Goal: Information Seeking & Learning: Learn about a topic

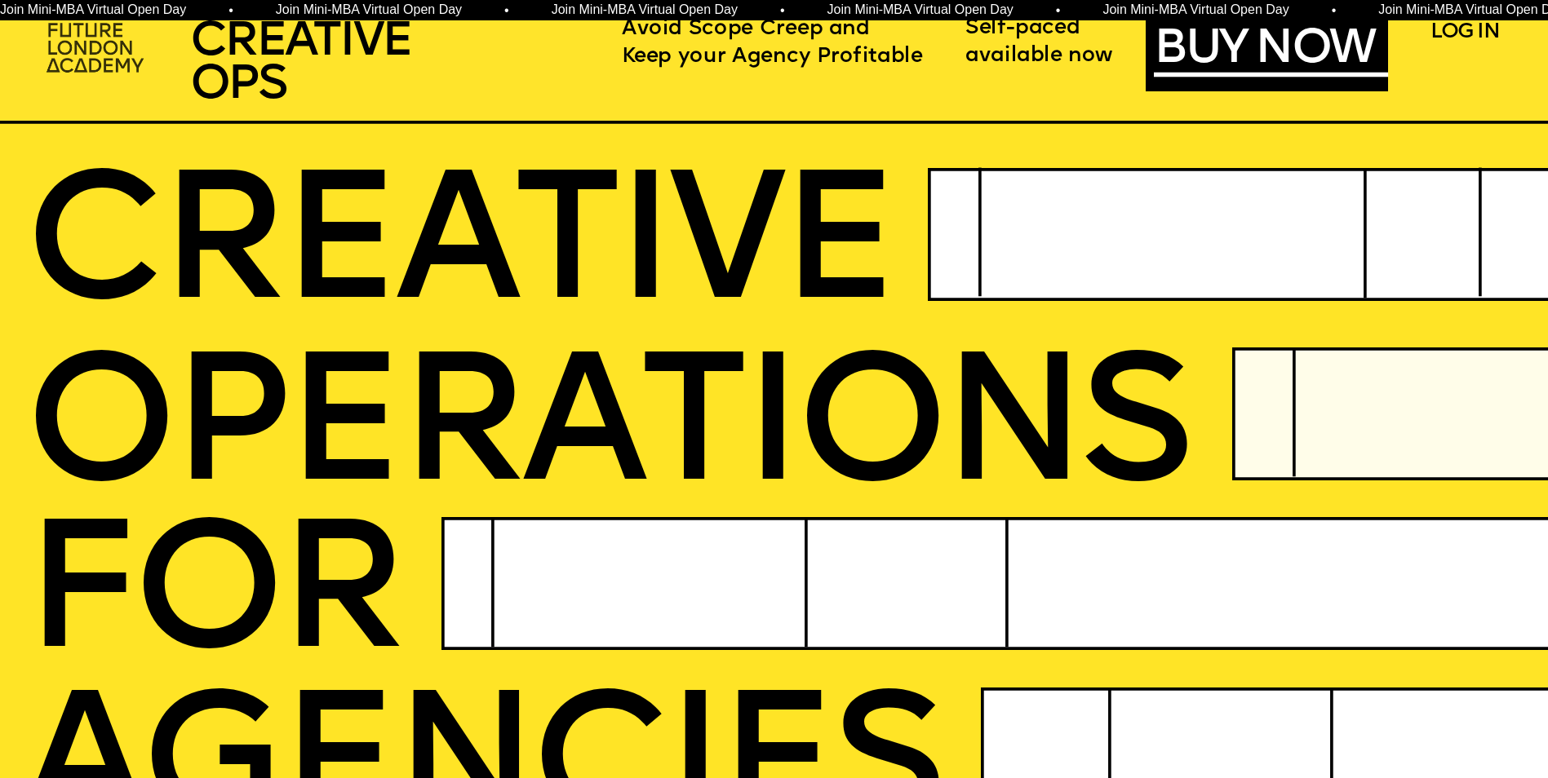
click at [98, 63] on img at bounding box center [97, 49] width 119 height 71
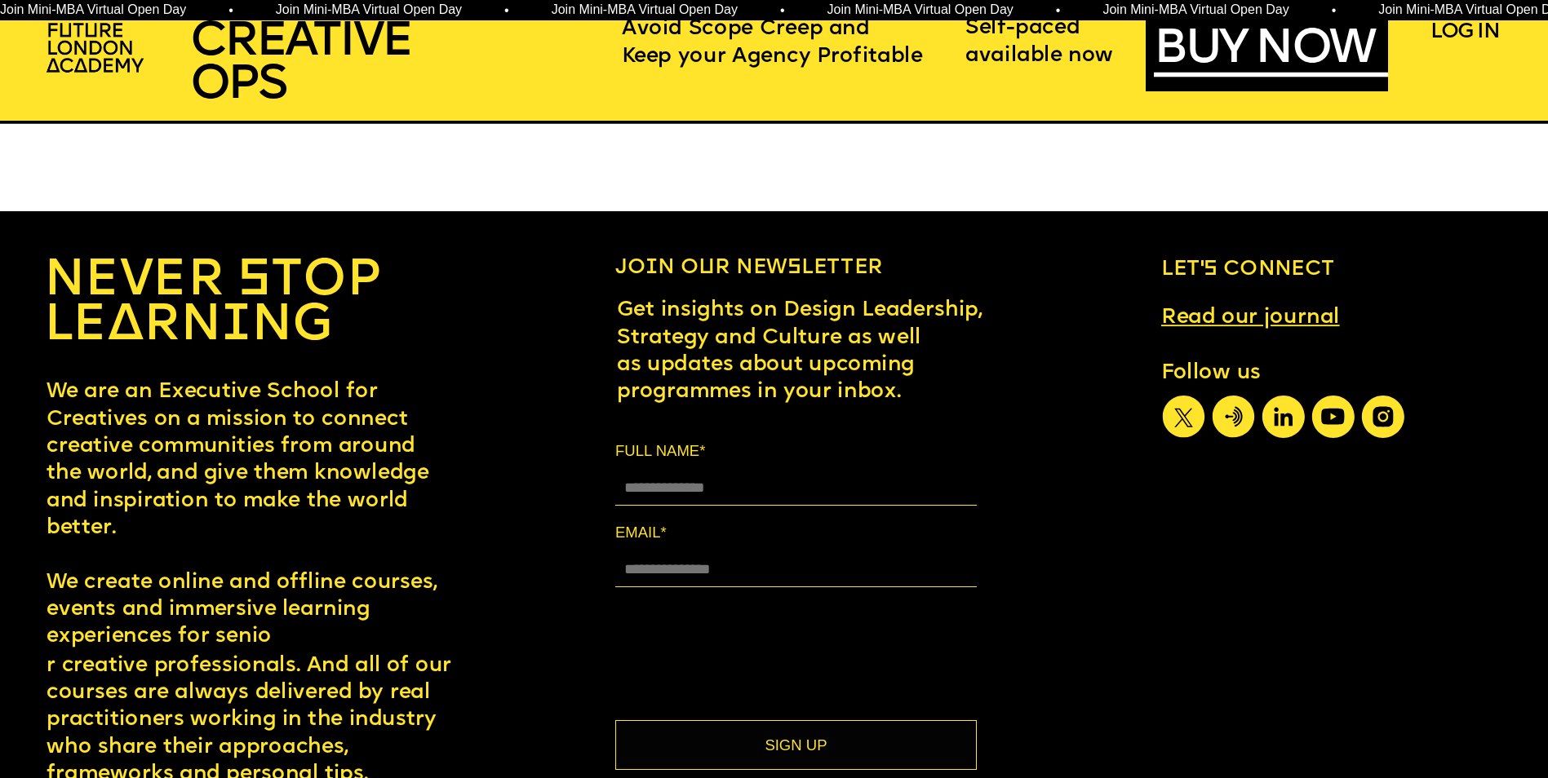
scroll to position [12854, 0]
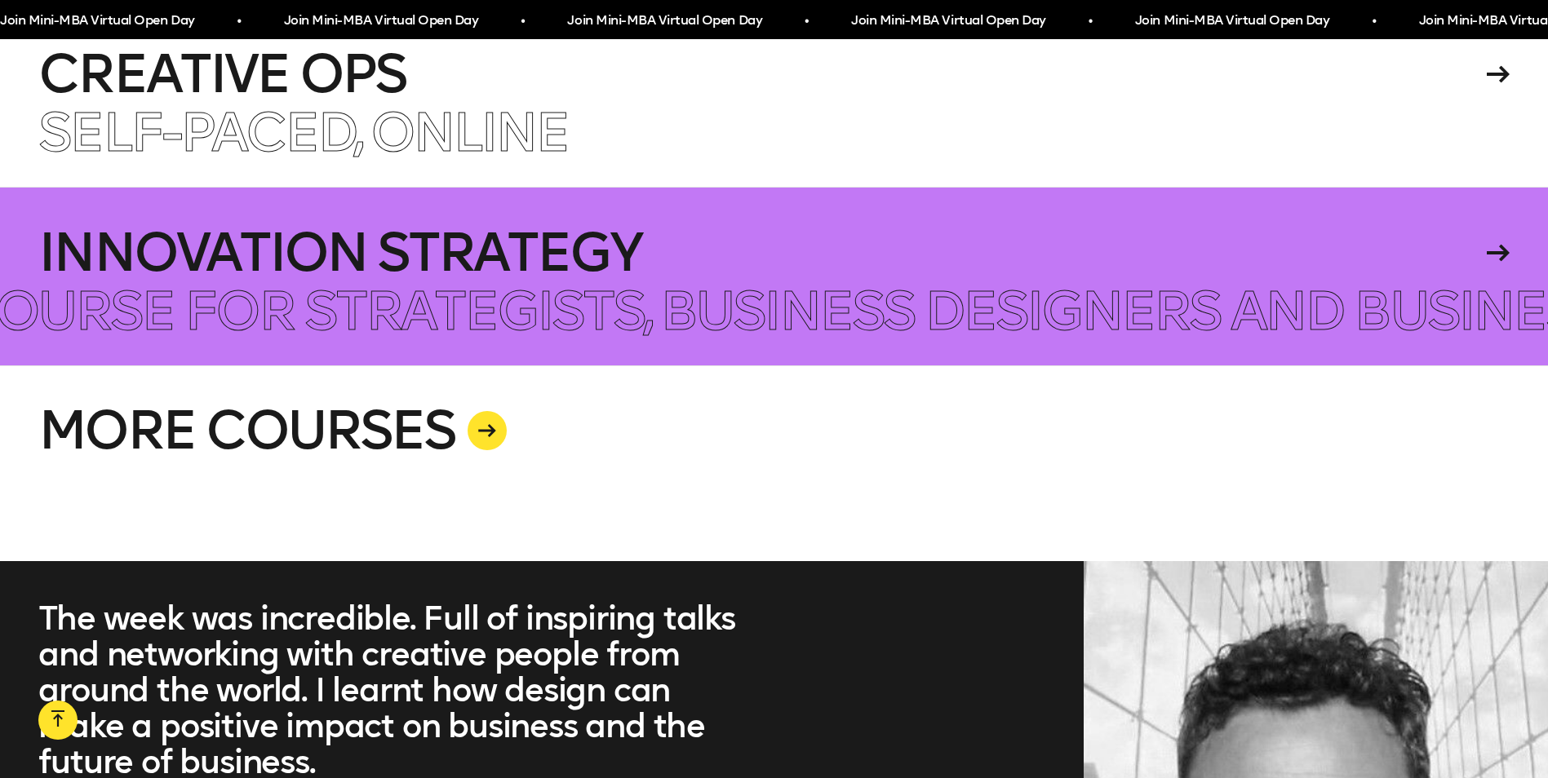
scroll to position [4405, 0]
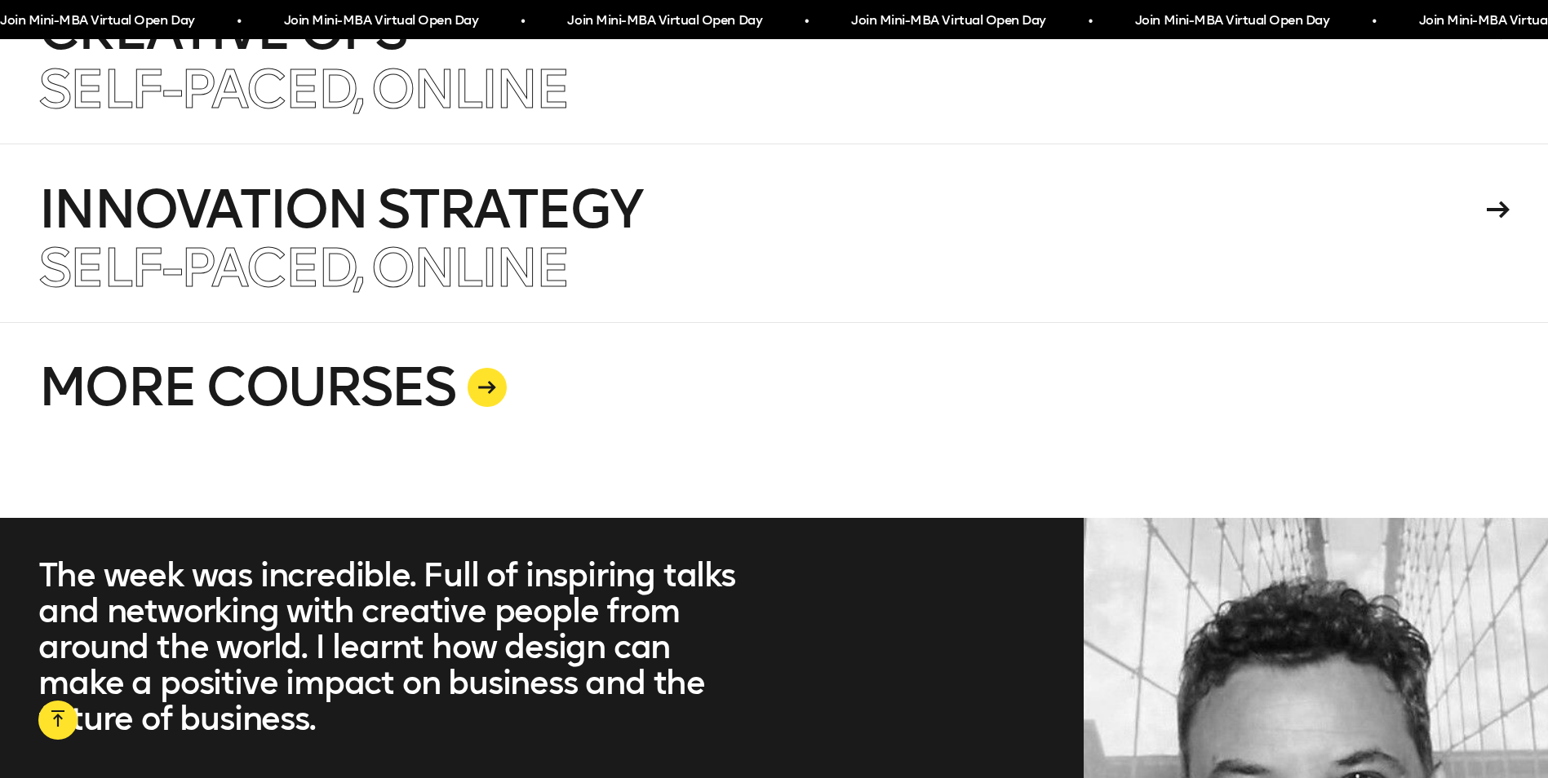
click at [481, 384] on icon at bounding box center [487, 387] width 18 height 13
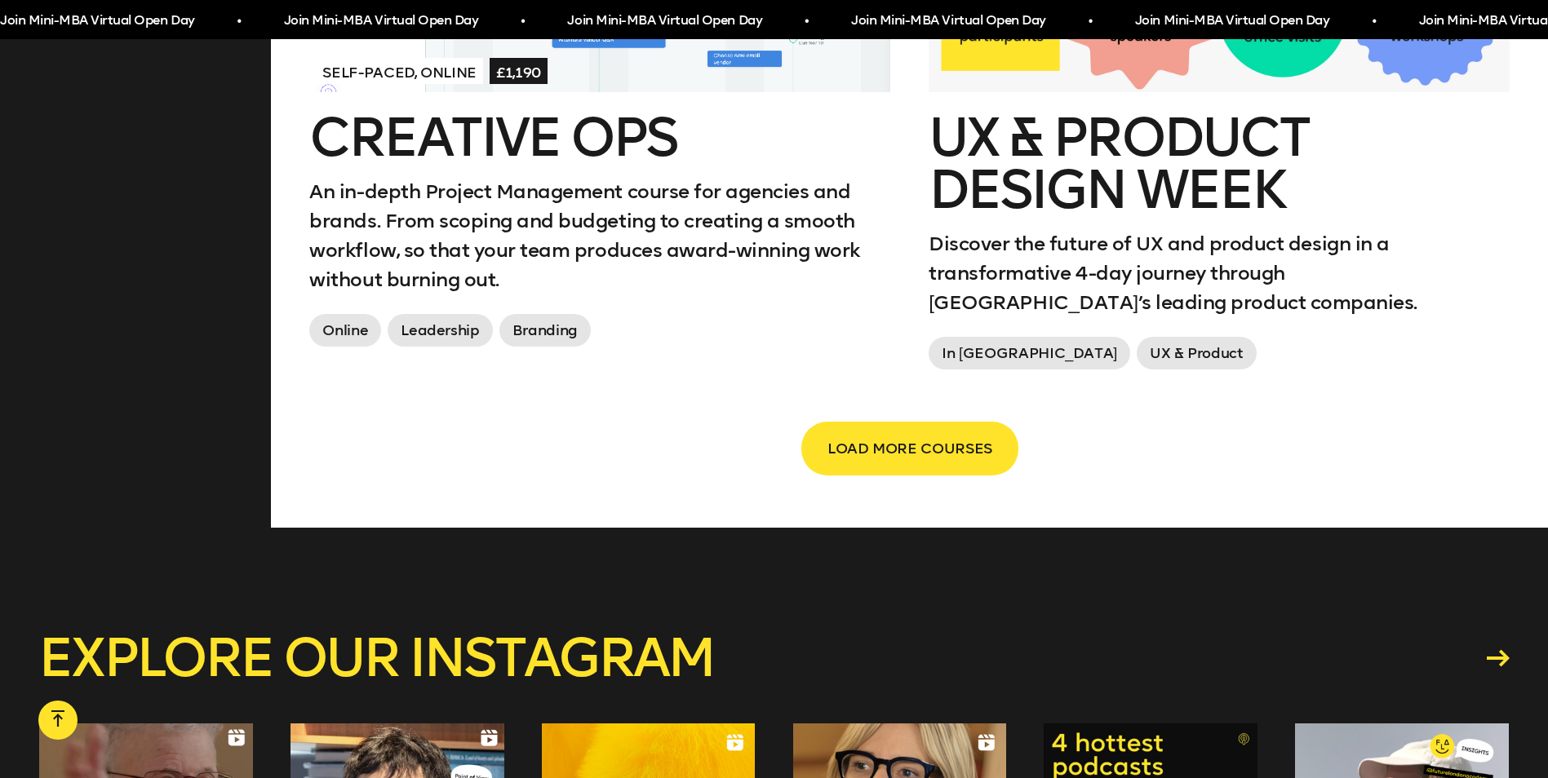
scroll to position [2937, 0]
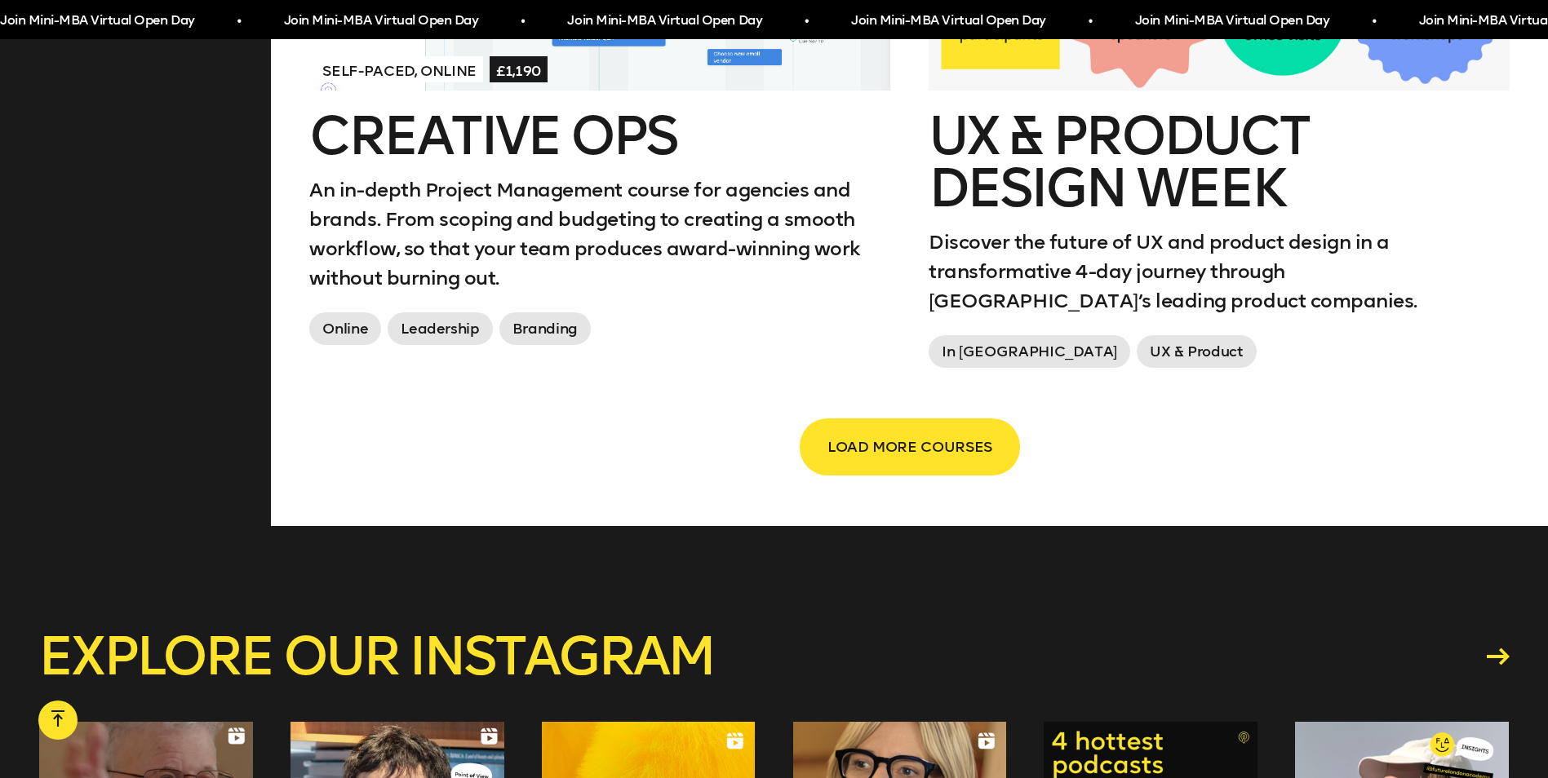
click at [879, 463] on span "LOAD MORE COURSES" at bounding box center [909, 447] width 165 height 31
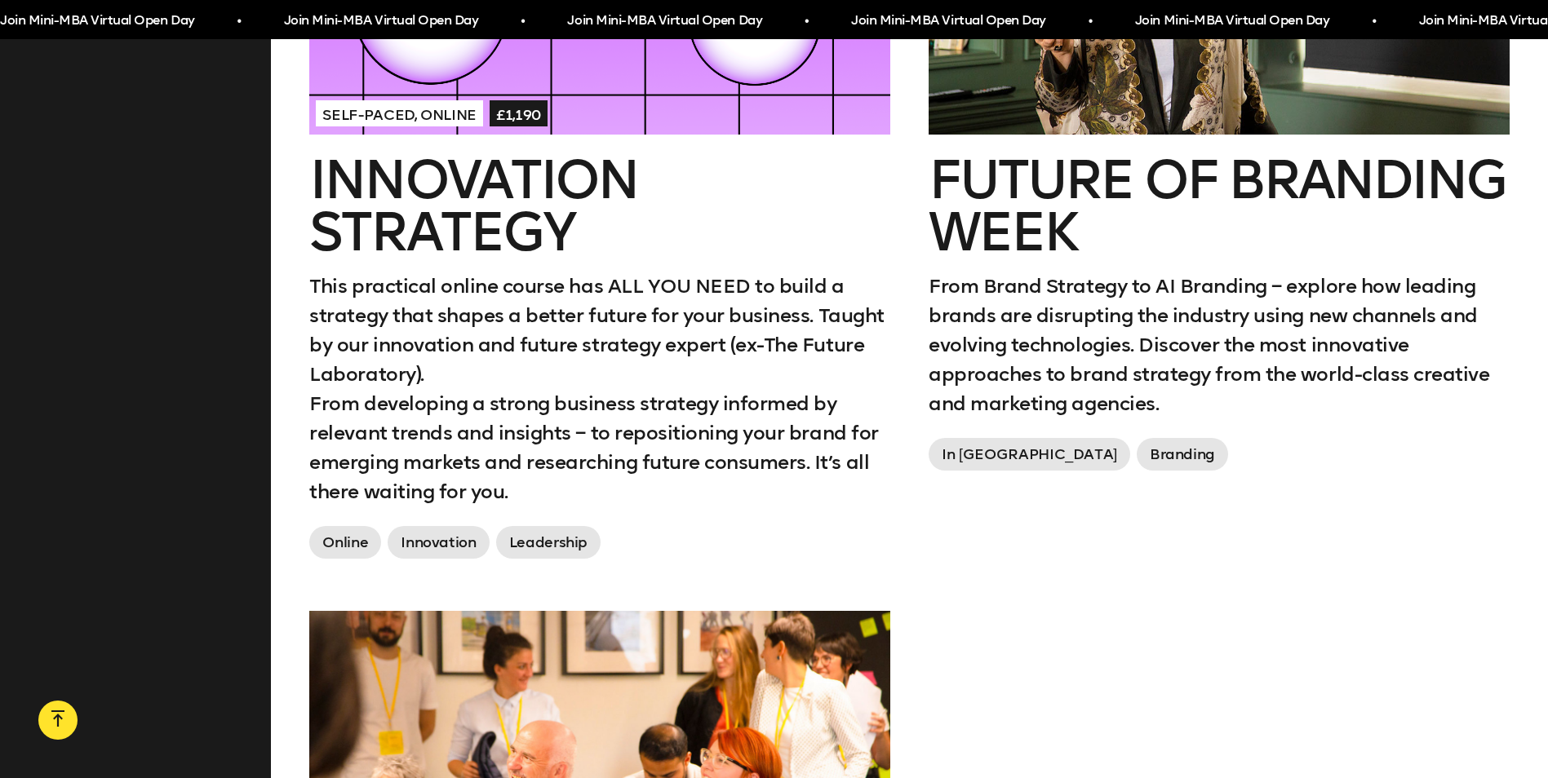
scroll to position [3508, 0]
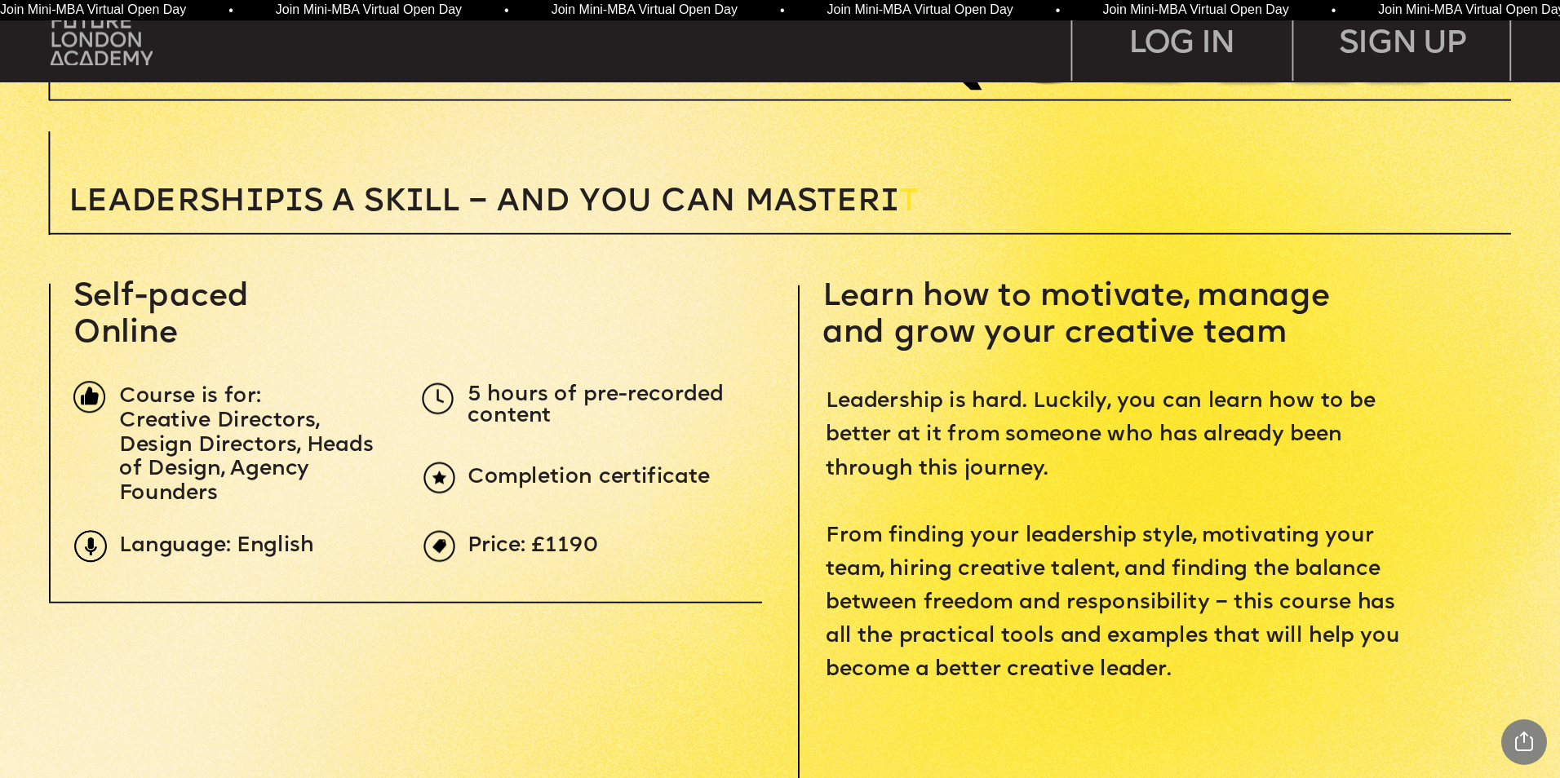
scroll to position [653, 0]
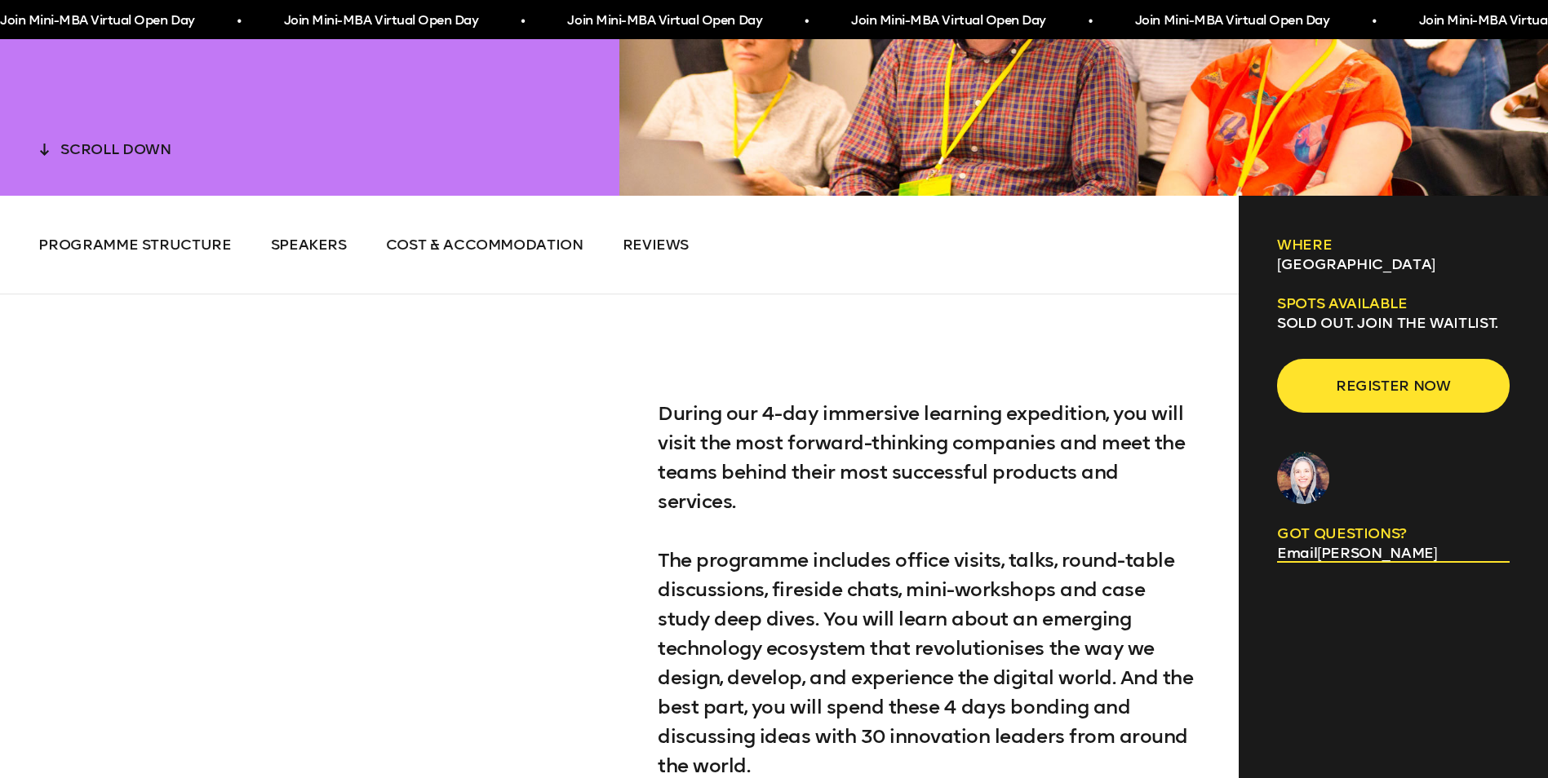
scroll to position [897, 0]
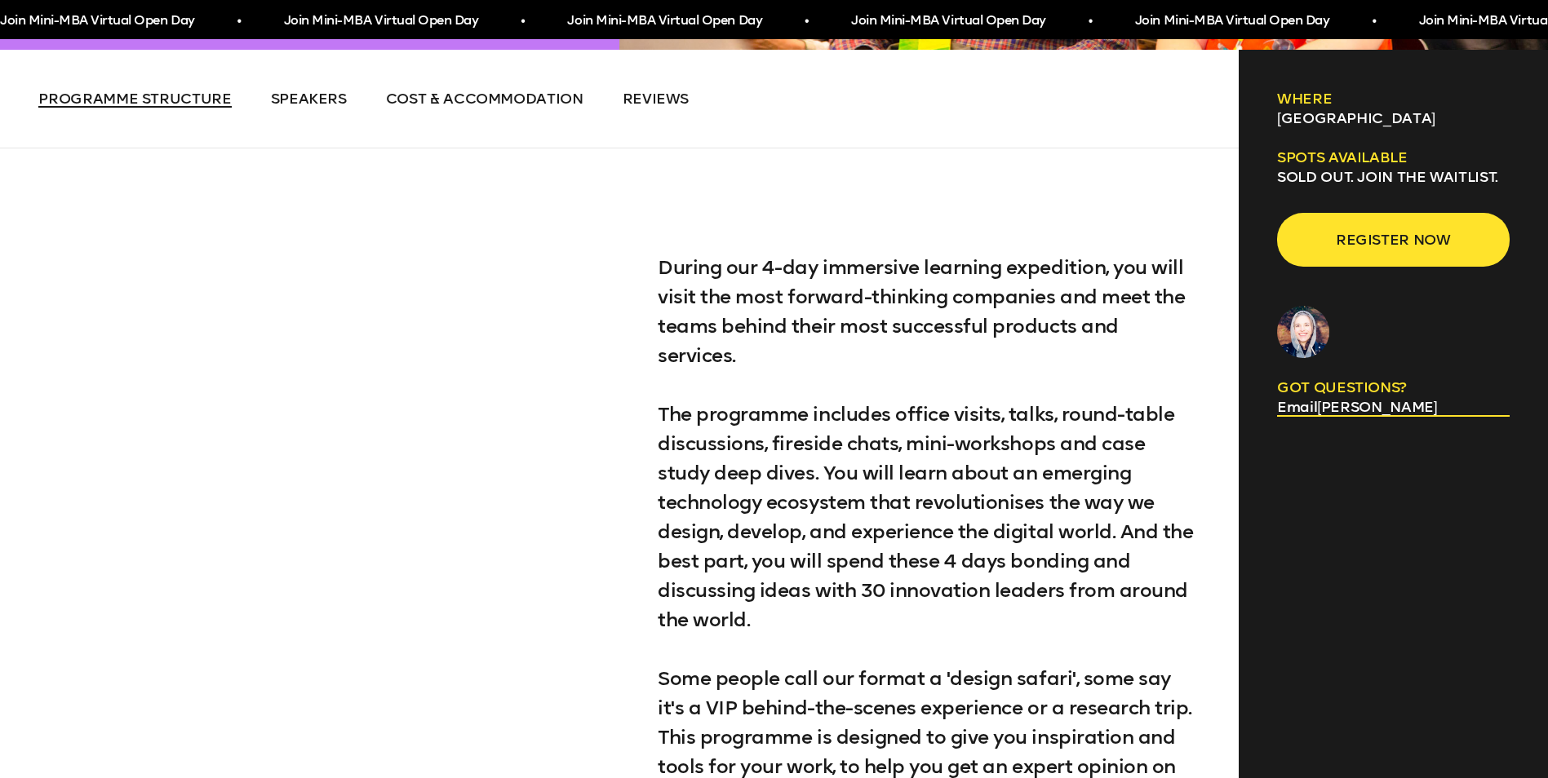
click at [118, 104] on span "Programme structure" at bounding box center [134, 99] width 193 height 18
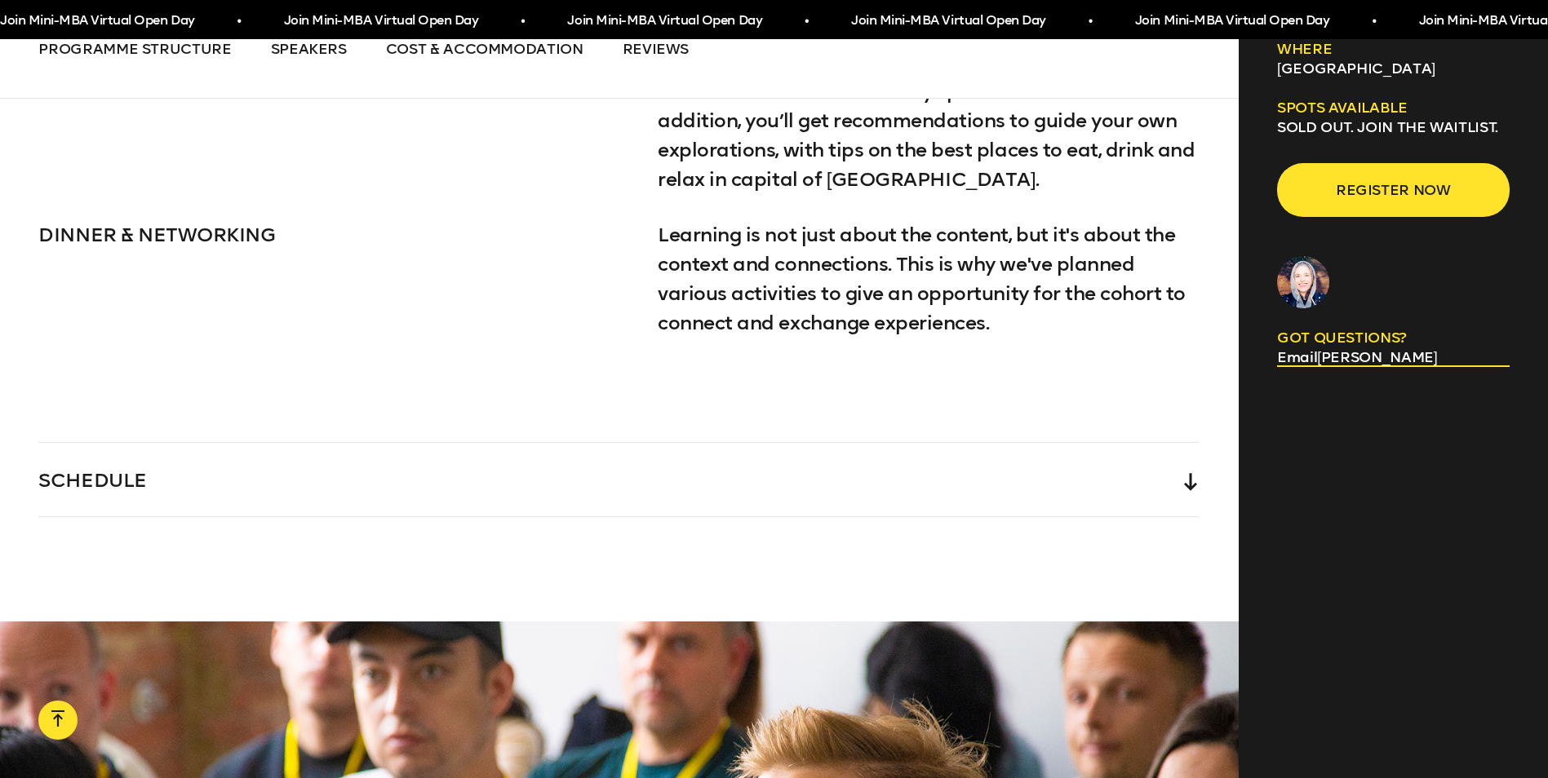
scroll to position [3866, 0]
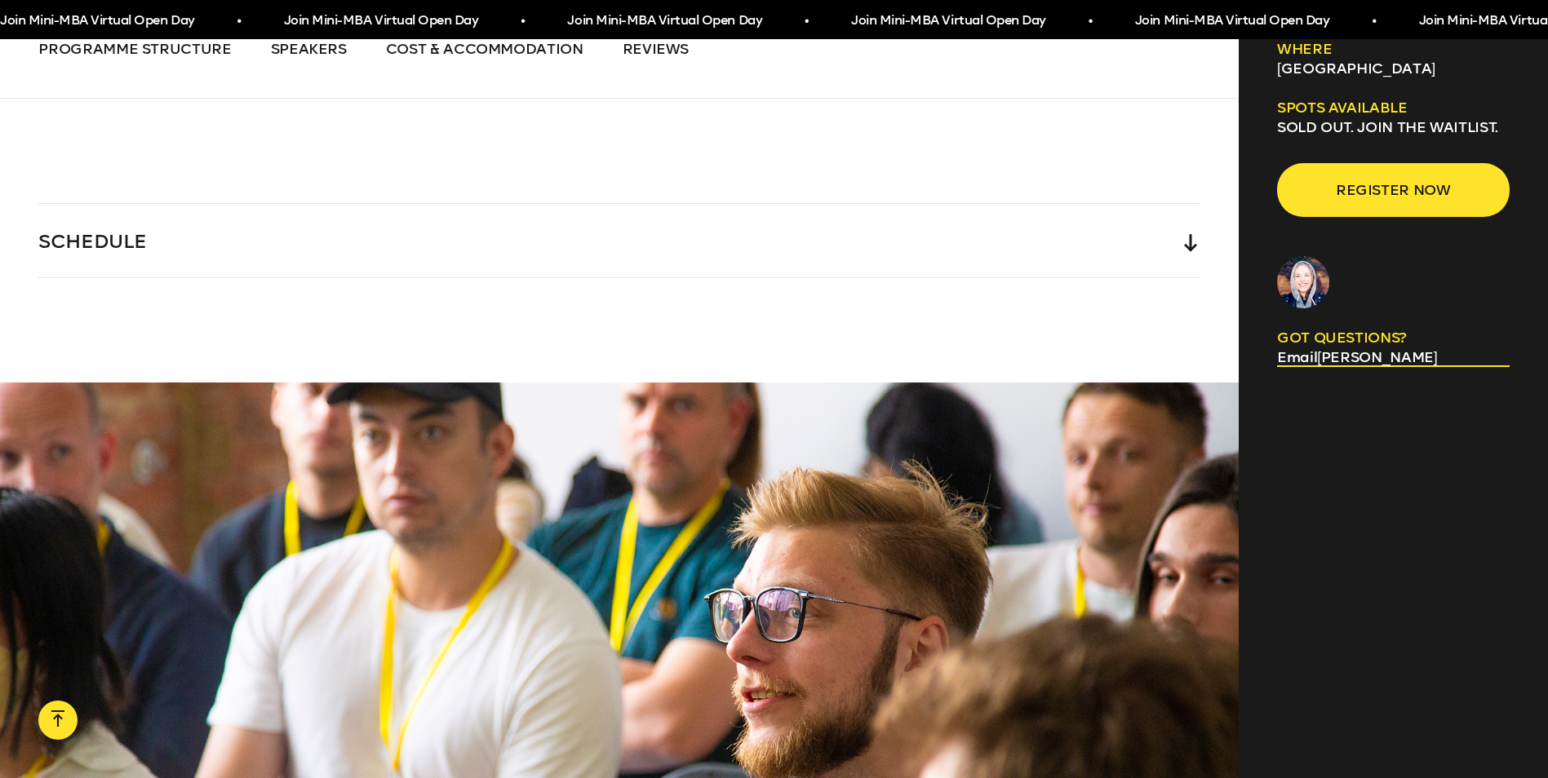
click at [664, 204] on div "SCHEDULE" at bounding box center [618, 240] width 1161 height 73
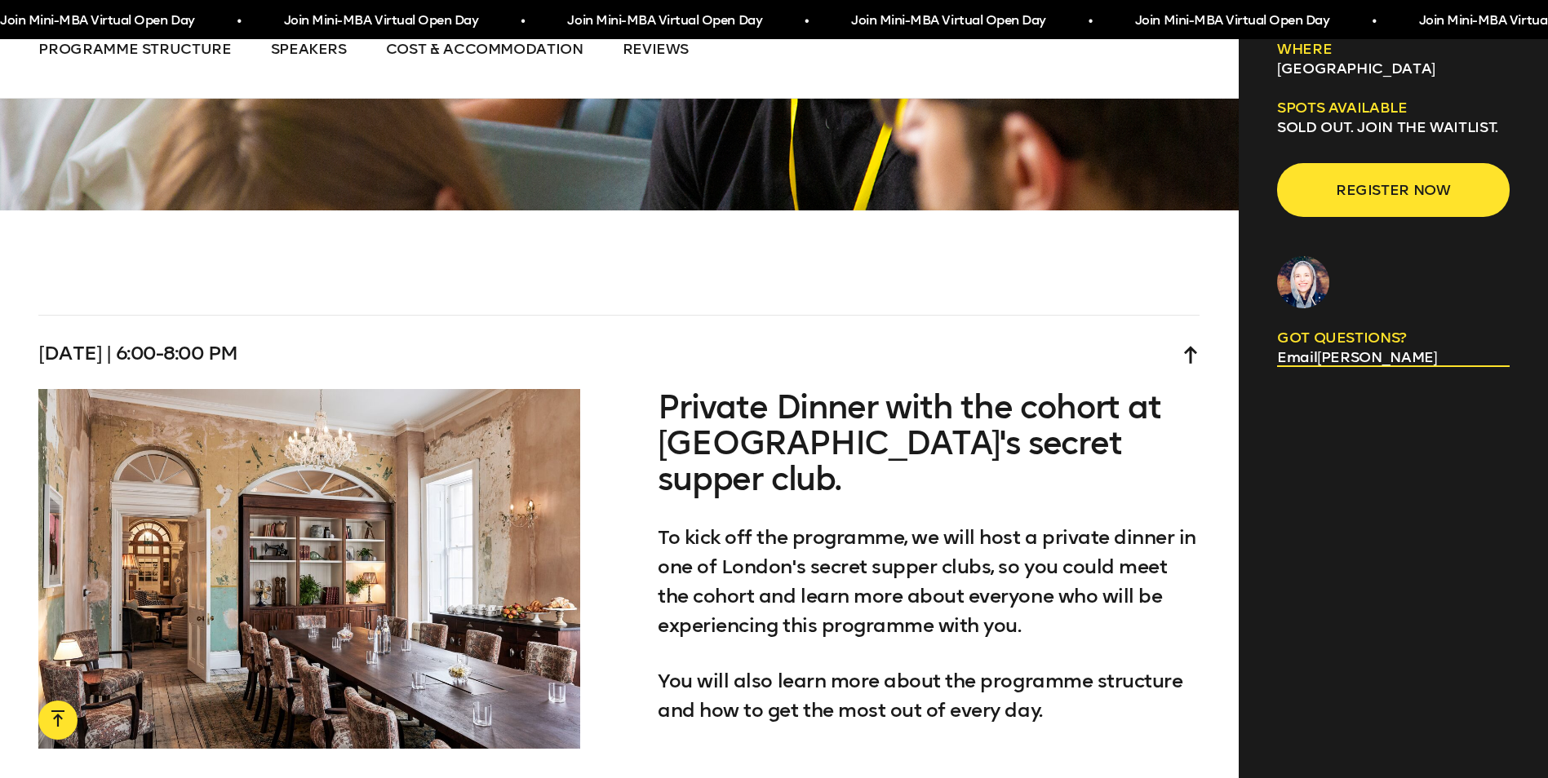
scroll to position [5090, 0]
